Goal: Download file/media

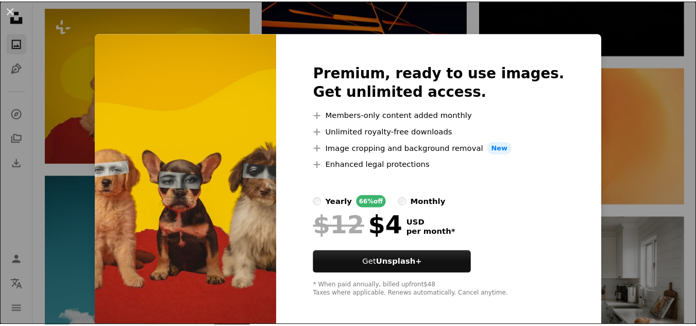
scroll to position [5, 0]
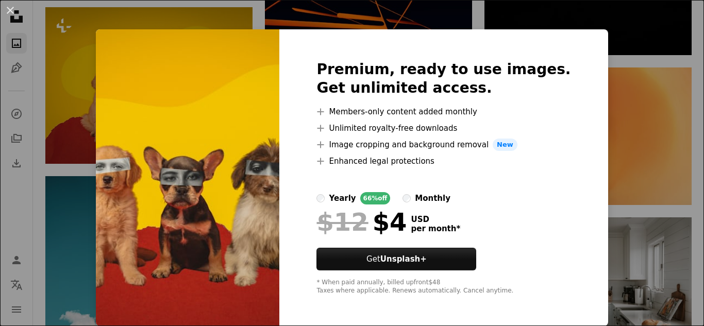
click at [586, 145] on div "An X shape Premium, ready to use images. Get unlimited access. A plus sign Memb…" at bounding box center [352, 163] width 704 height 326
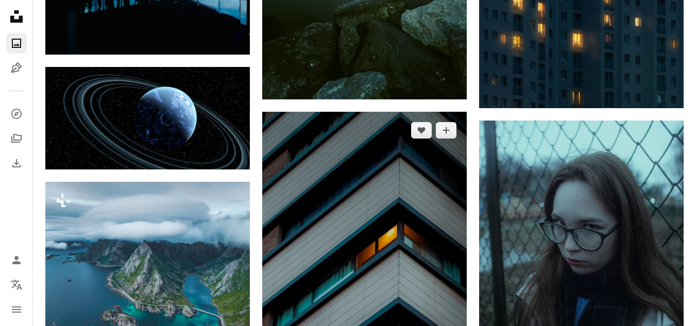
scroll to position [1363, 0]
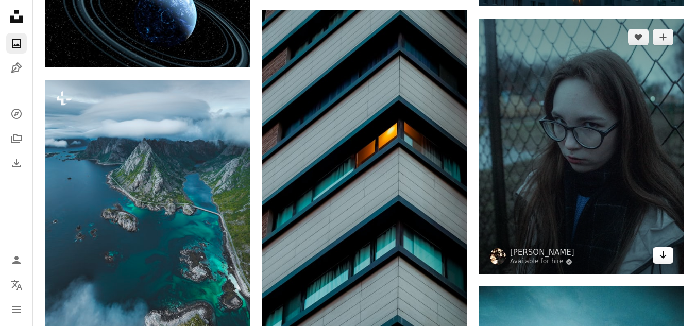
click at [659, 259] on icon "Arrow pointing down" at bounding box center [663, 255] width 8 height 12
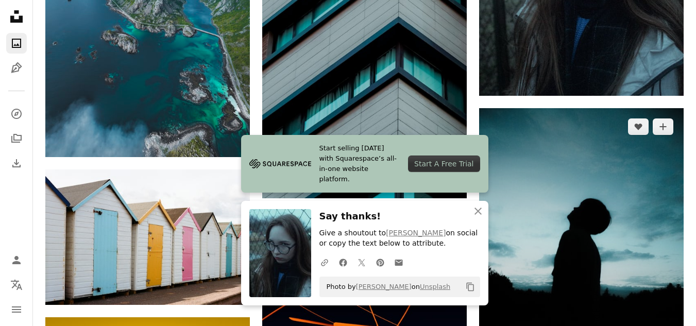
scroll to position [1541, 0]
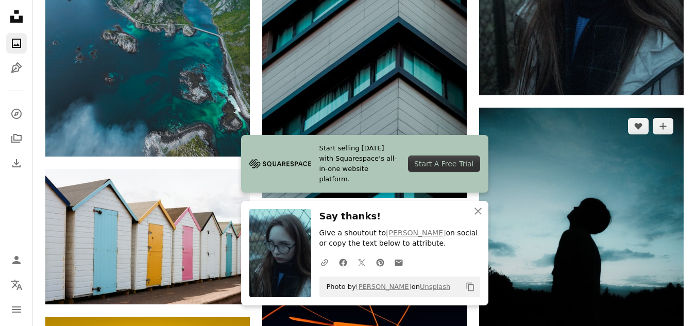
click at [544, 190] on img at bounding box center [581, 236] width 205 height 256
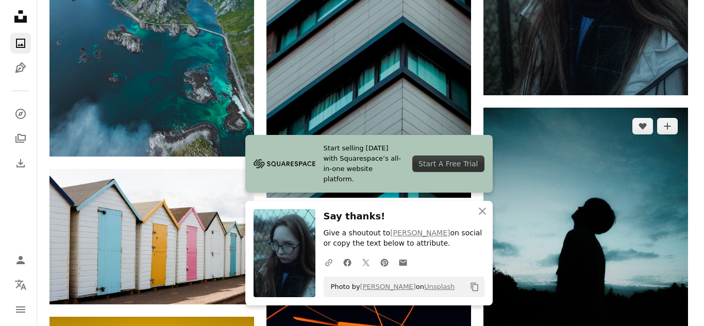
scroll to position [1675, 0]
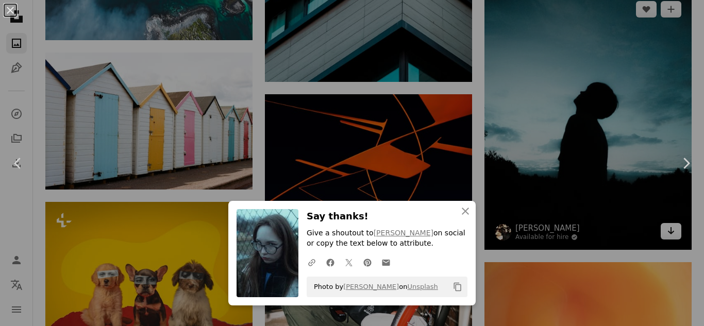
click at [668, 208] on link "Chevron right" at bounding box center [686, 163] width 36 height 99
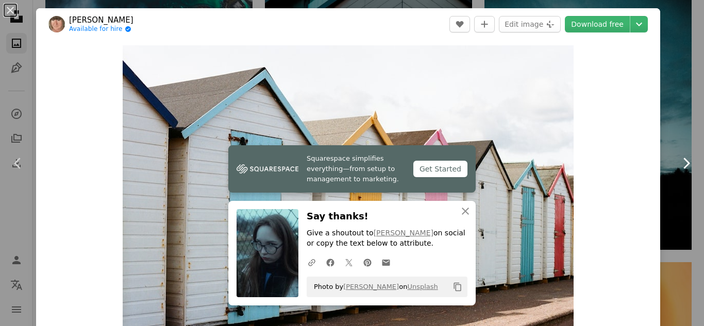
click at [682, 141] on link "Chevron right" at bounding box center [686, 163] width 36 height 99
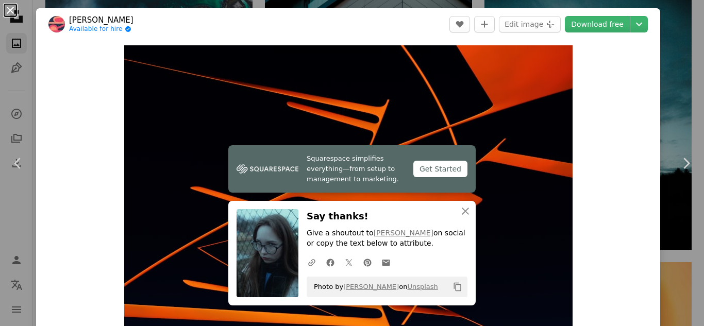
click at [10, 7] on button "An X shape" at bounding box center [10, 10] width 12 height 12
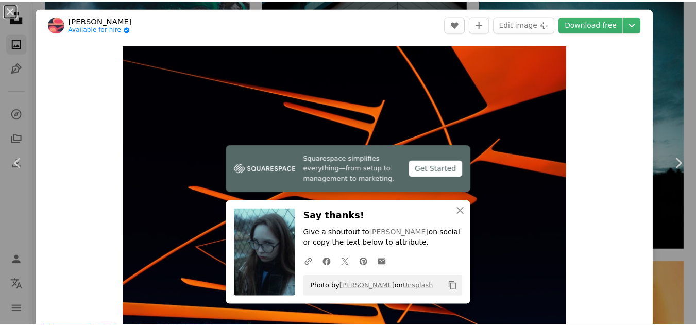
scroll to position [1541, 0]
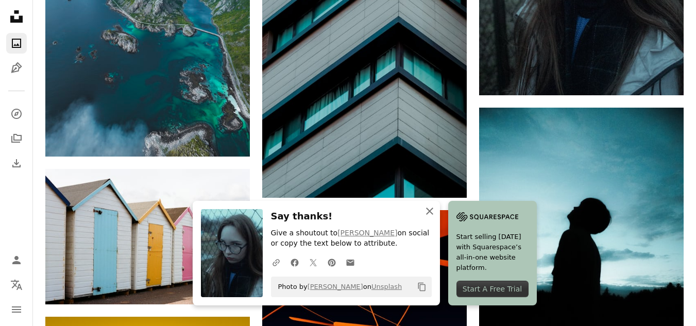
click at [428, 210] on icon "An X shape" at bounding box center [429, 211] width 12 height 12
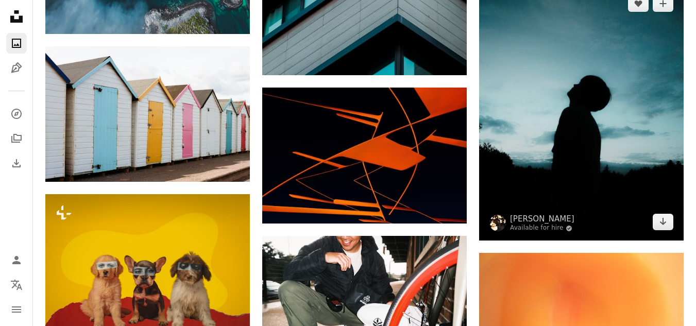
scroll to position [1668, 0]
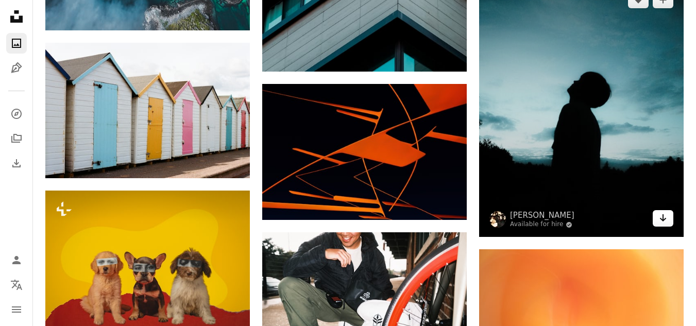
click at [666, 217] on icon "Arrow pointing down" at bounding box center [663, 218] width 8 height 12
